Goal: Check status: Check status

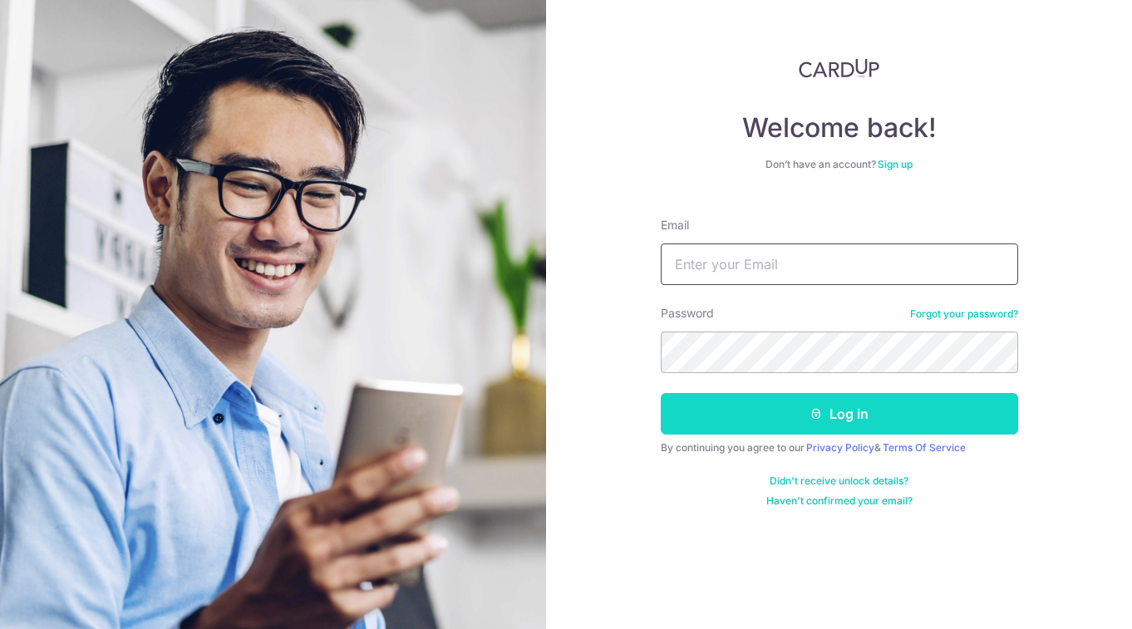
type input "[EMAIL_ADDRESS][DOMAIN_NAME]"
click at [741, 424] on button "Log in" at bounding box center [839, 414] width 357 height 42
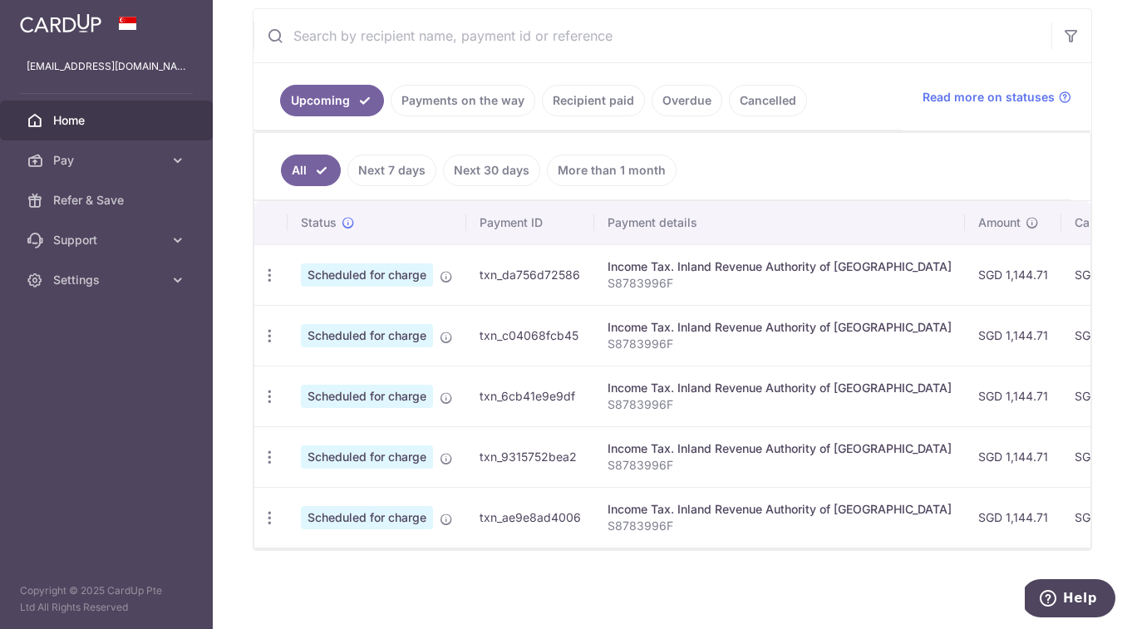
click at [589, 107] on link "Recipient paid" at bounding box center [593, 101] width 103 height 32
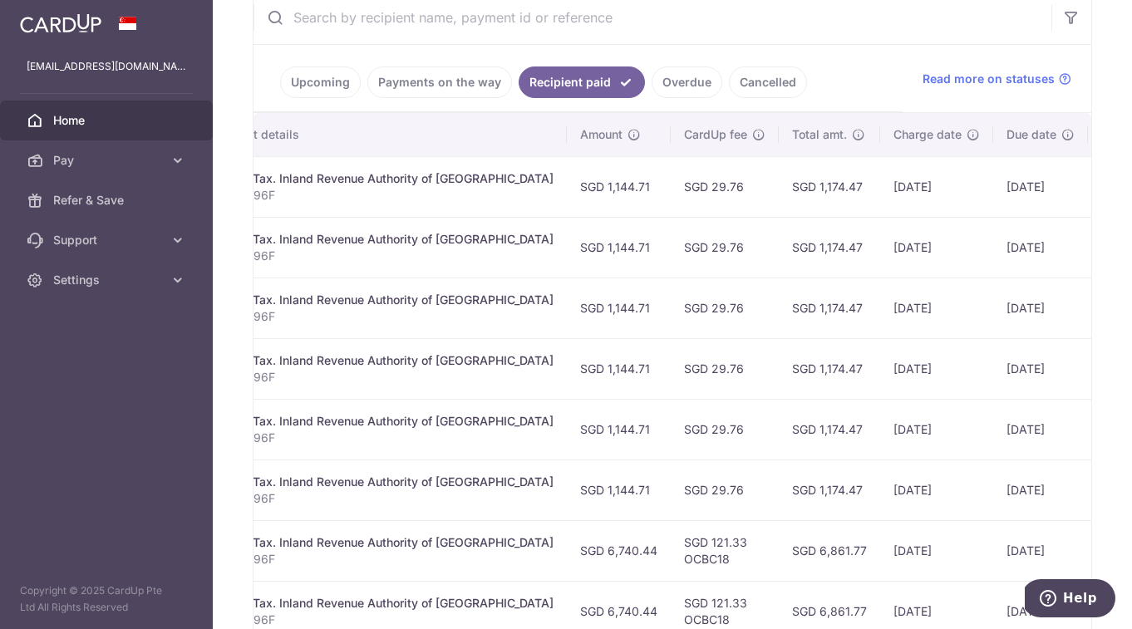
scroll to position [0, 410]
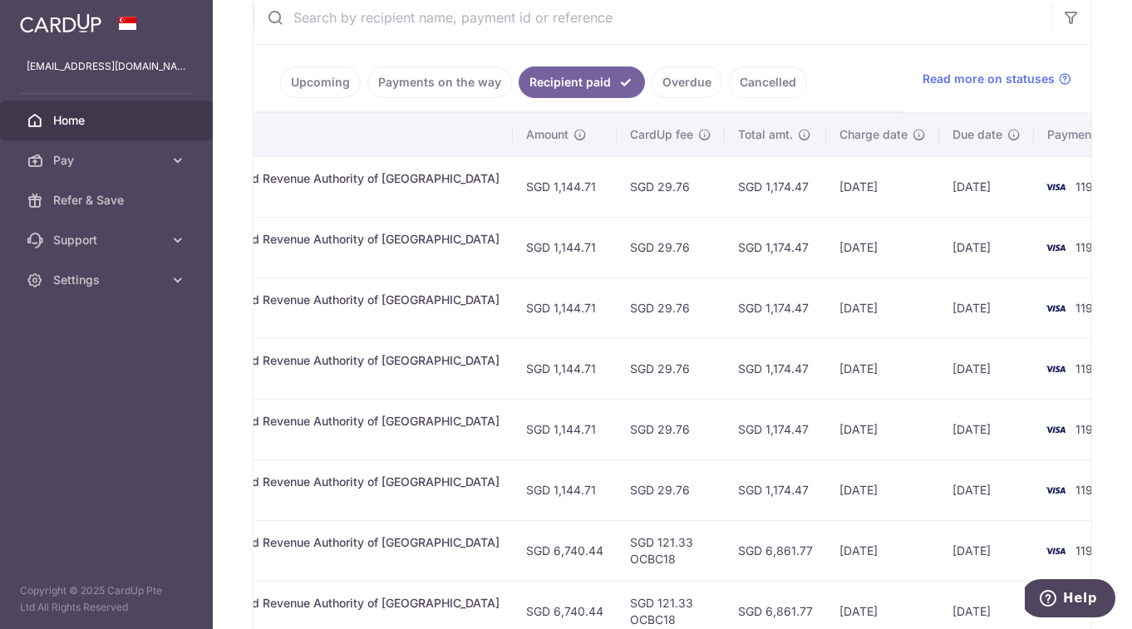
click at [320, 80] on link "Upcoming" at bounding box center [320, 83] width 81 height 32
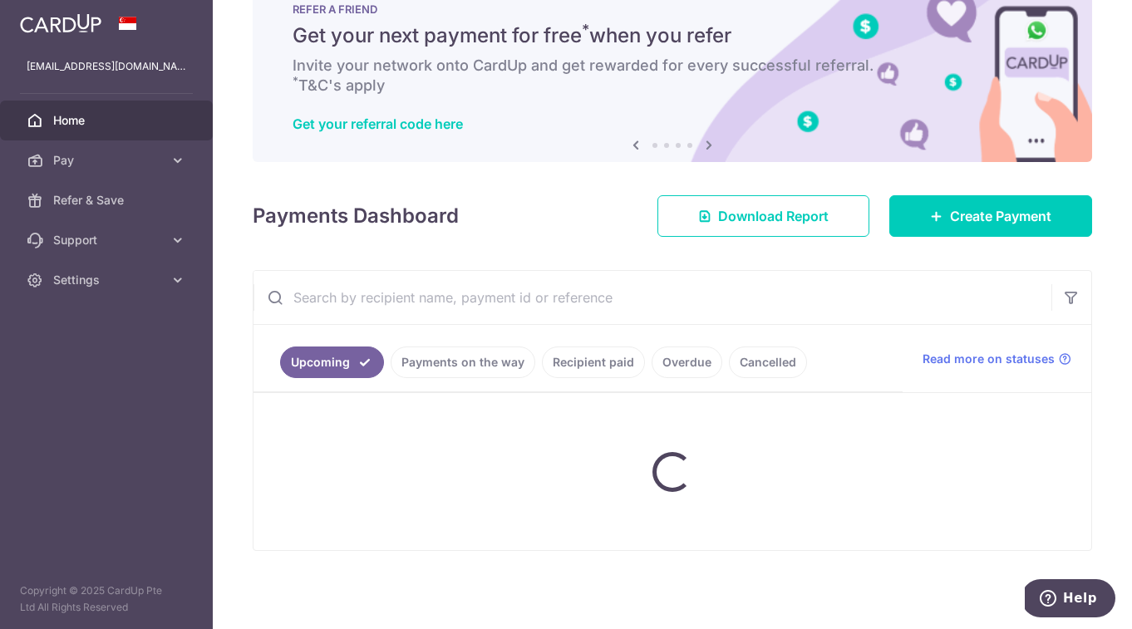
scroll to position [313, 0]
